Goal: Find specific page/section: Find specific page/section

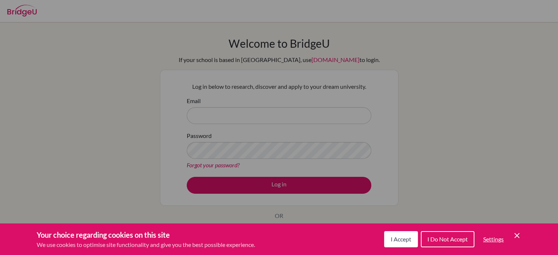
click at [516, 236] on icon "Save and close" at bounding box center [516, 235] width 5 height 5
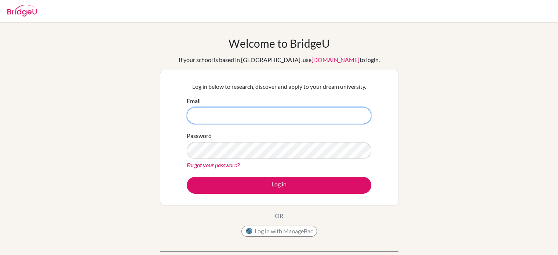
click at [235, 114] on input "Email" at bounding box center [279, 115] width 184 height 17
type input "[EMAIL_ADDRESS][DOMAIN_NAME]"
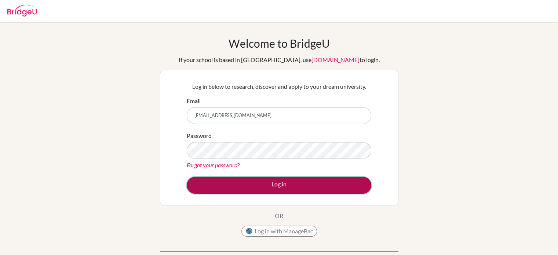
click at [280, 184] on button "Log in" at bounding box center [279, 185] width 184 height 17
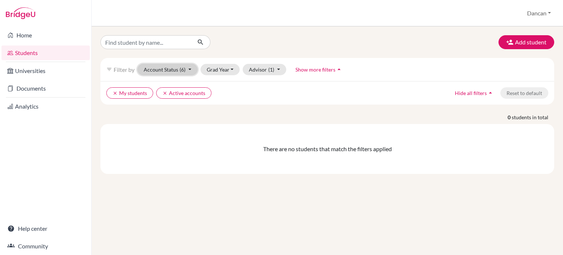
click at [189, 69] on button "Account Status (6)" at bounding box center [168, 69] width 60 height 11
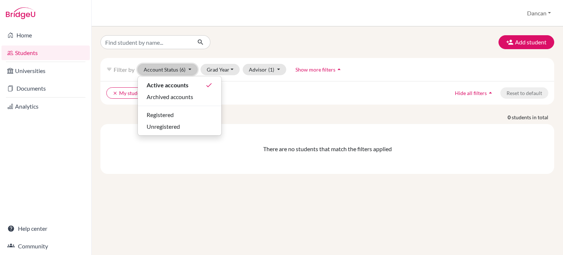
click at [189, 69] on button "Account Status (6)" at bounding box center [168, 69] width 60 height 11
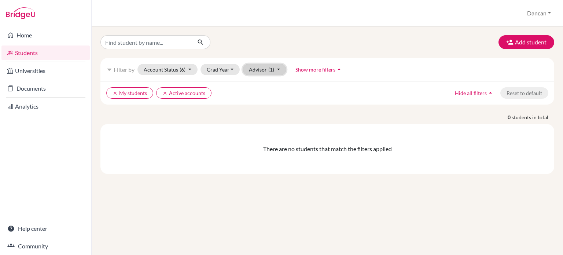
click at [278, 70] on button "Advisor (1)" at bounding box center [265, 69] width 44 height 11
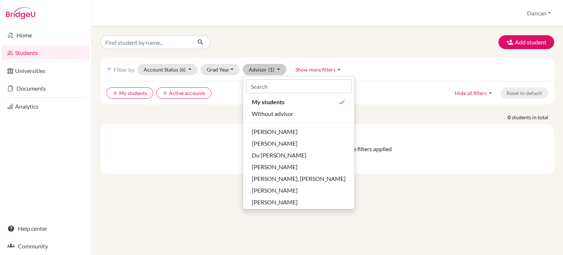
click at [389, 95] on ul "clear My students clear Active accounts" at bounding box center [272, 92] width 332 height 11
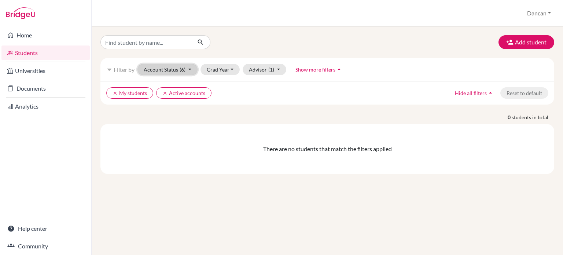
click at [191, 70] on button "Account Status (6)" at bounding box center [168, 69] width 60 height 11
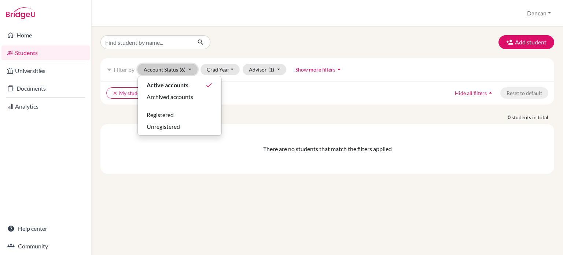
click at [191, 70] on button "Account Status (6)" at bounding box center [168, 69] width 60 height 11
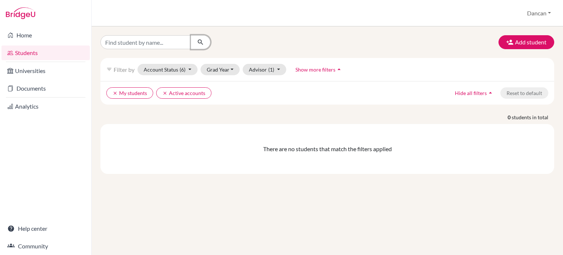
click at [200, 41] on icon "submit" at bounding box center [200, 42] width 7 height 7
click at [176, 39] on input "Find student by name..." at bounding box center [145, 42] width 91 height 14
type input "erica"
click at [202, 42] on icon "submit" at bounding box center [200, 42] width 7 height 7
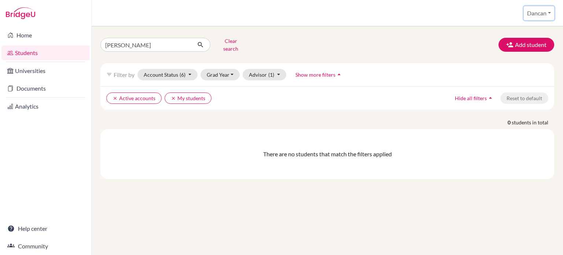
click at [549, 12] on button "Dancan" at bounding box center [539, 13] width 30 height 14
